Goal: Task Accomplishment & Management: Manage account settings

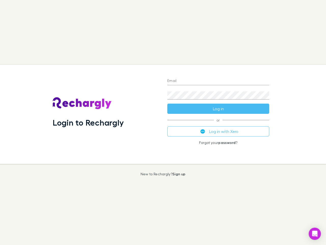
click at [163, 122] on div "Login to Rechargly" at bounding box center [106, 114] width 115 height 99
click at [218, 81] on input "Email" at bounding box center [218, 81] width 102 height 8
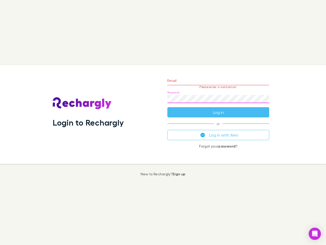
click at [218, 109] on form "Email Please enter a valid email. Password Log in" at bounding box center [218, 95] width 102 height 44
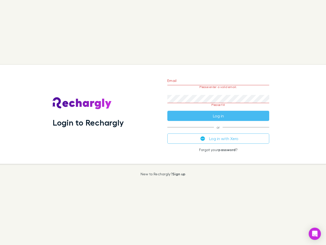
click at [218, 131] on div "Email Please enter a valid email. Password Please fill Log in or Log in with Xe…" at bounding box center [218, 114] width 110 height 99
click at [315, 233] on icon "Open Intercom Messenger" at bounding box center [314, 233] width 5 height 6
